Goal: Transaction & Acquisition: Purchase product/service

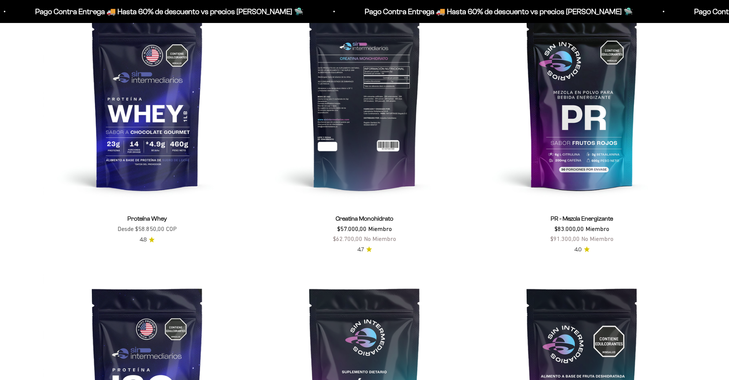
scroll to position [552, 0]
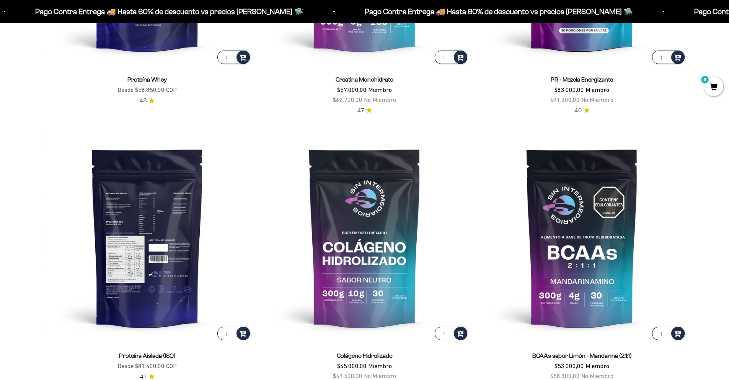
click at [168, 221] on img at bounding box center [147, 237] width 208 height 208
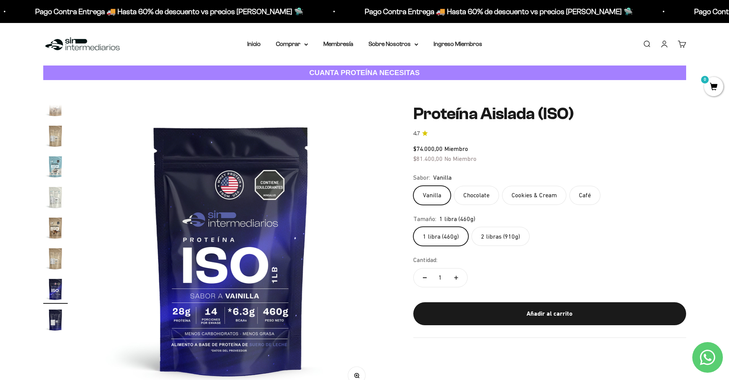
click at [498, 239] on label "2 libras (910g)" at bounding box center [501, 236] width 58 height 19
click at [413, 227] on input "2 libras (910g)" at bounding box center [413, 226] width 0 height 0
